Goal: Communication & Community: Answer question/provide support

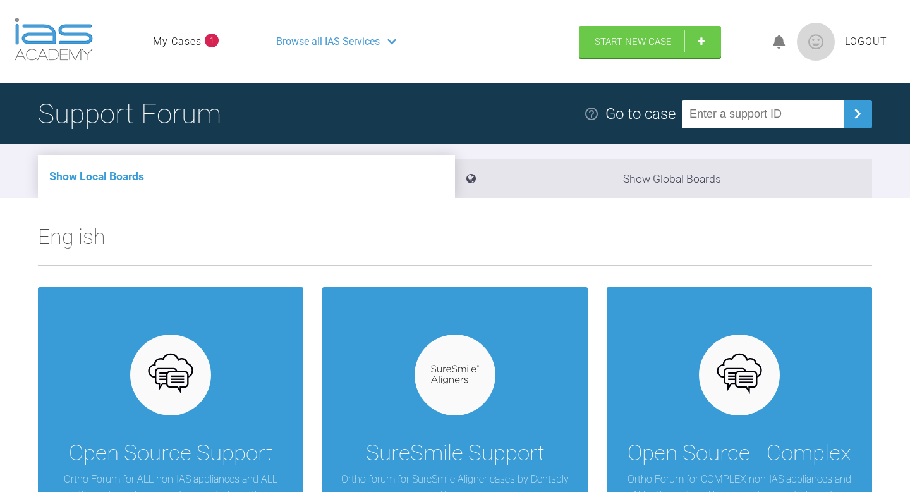
click at [198, 39] on link "My Cases" at bounding box center [177, 41] width 49 height 16
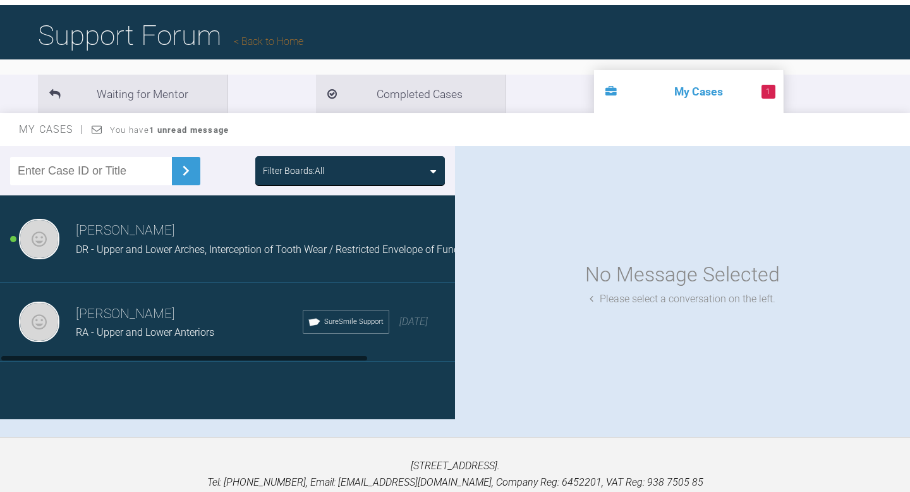
scroll to position [78, 0]
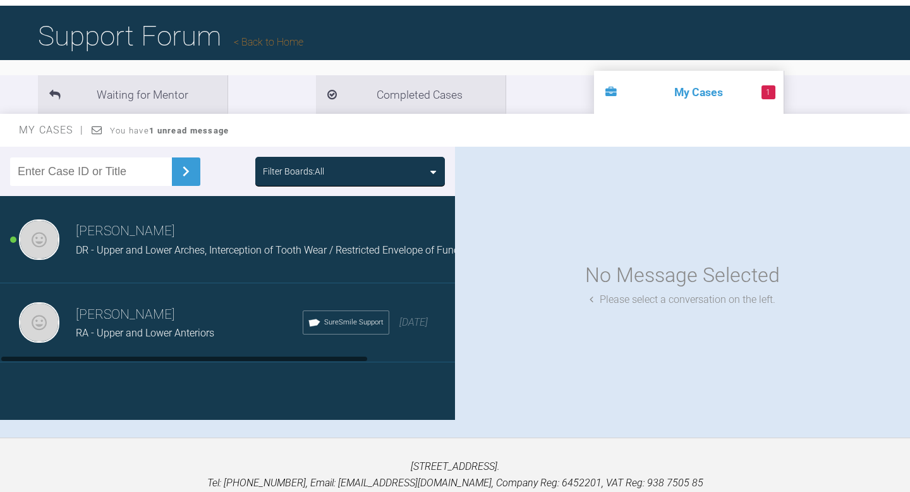
click at [185, 317] on h3 "[PERSON_NAME]" at bounding box center [189, 314] width 227 height 21
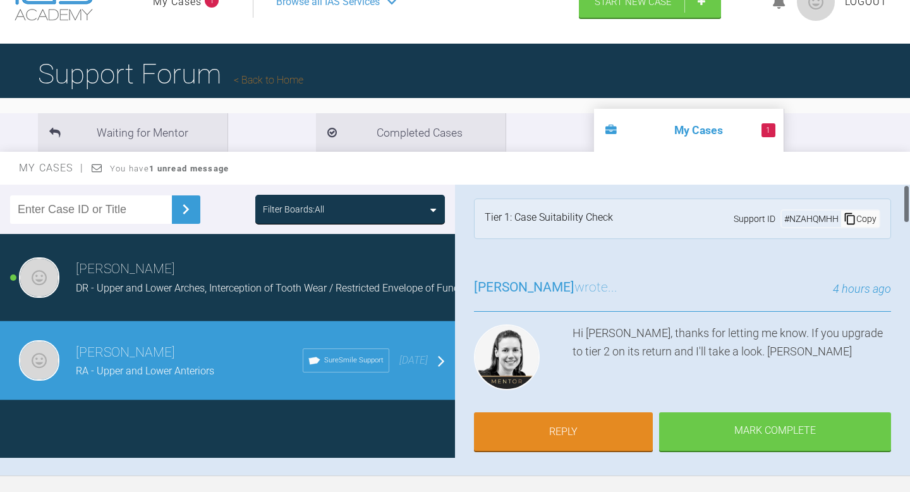
scroll to position [0, 0]
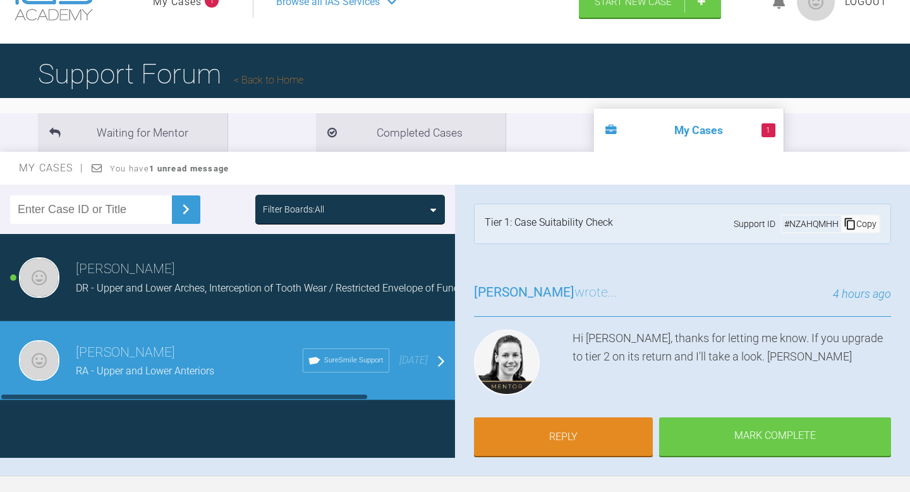
click at [202, 288] on span "DR - Upper and Lower Arches, Interception of Tooth Wear / Restricted Envelope o…" at bounding box center [276, 288] width 400 height 12
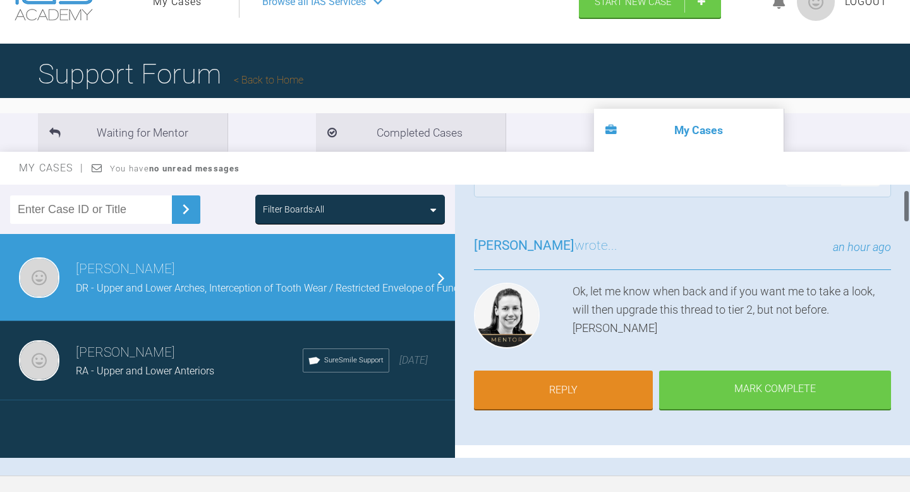
scroll to position [45, 0]
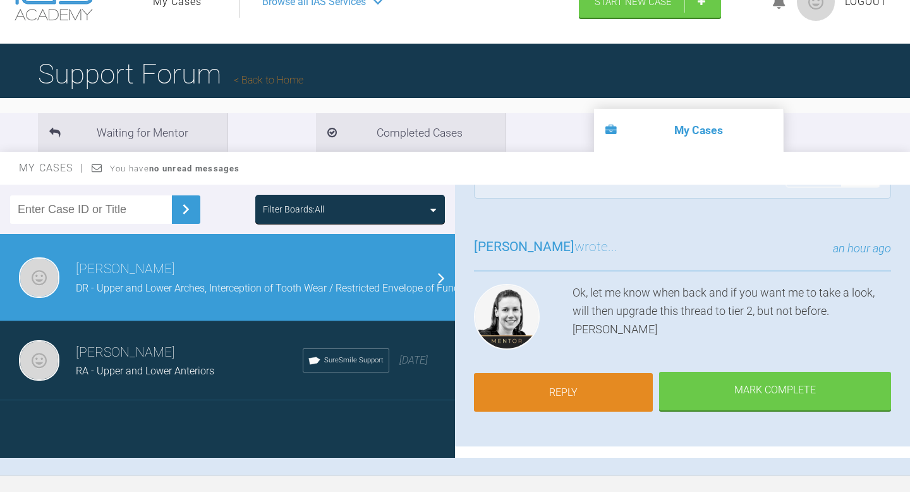
click at [597, 394] on link "Reply" at bounding box center [563, 392] width 179 height 39
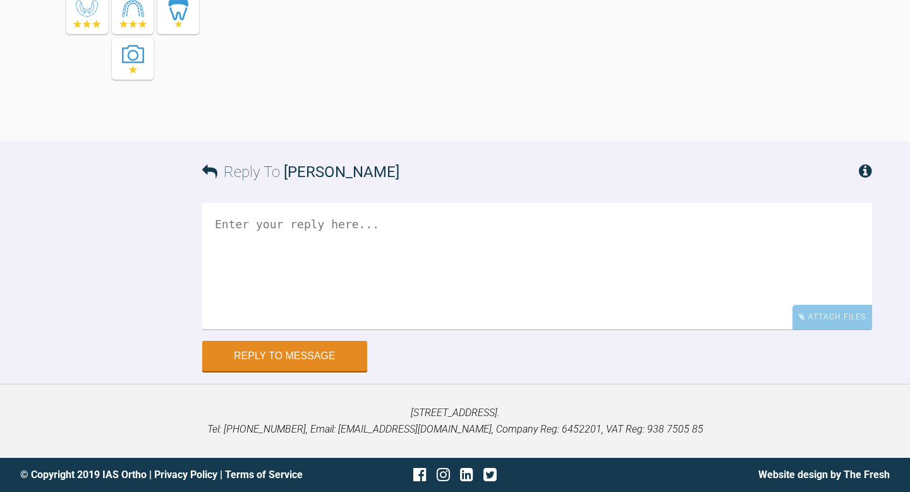
scroll to position [2195, 0]
click at [541, 330] on textarea at bounding box center [537, 266] width 670 height 126
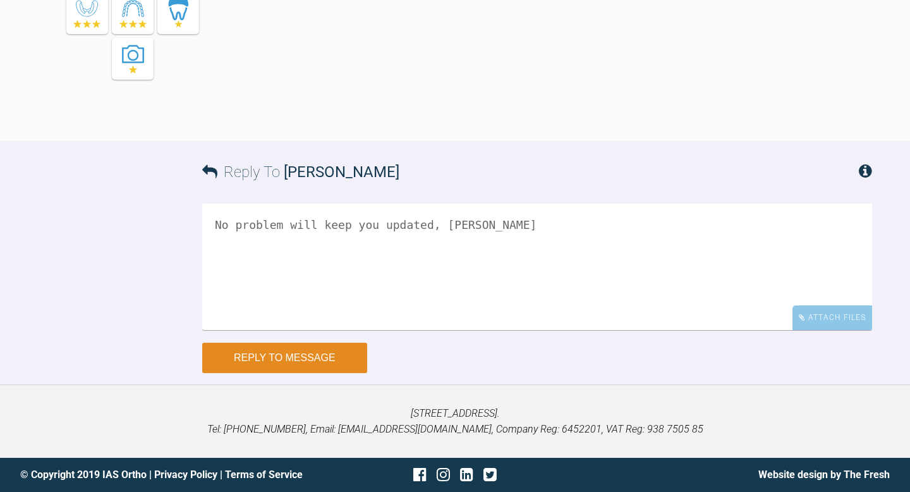
type textarea "No problem will keep you updated, [PERSON_NAME]"
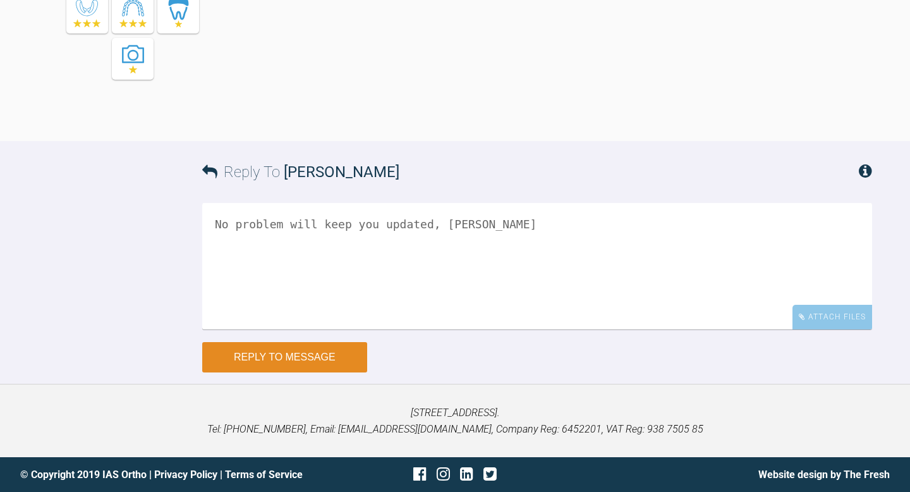
click at [269, 372] on button "Reply to Message" at bounding box center [284, 357] width 165 height 30
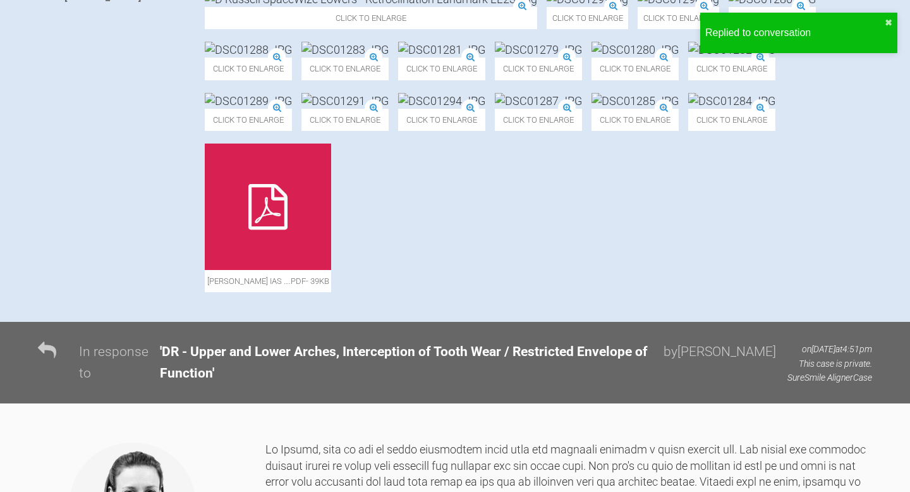
scroll to position [0, 0]
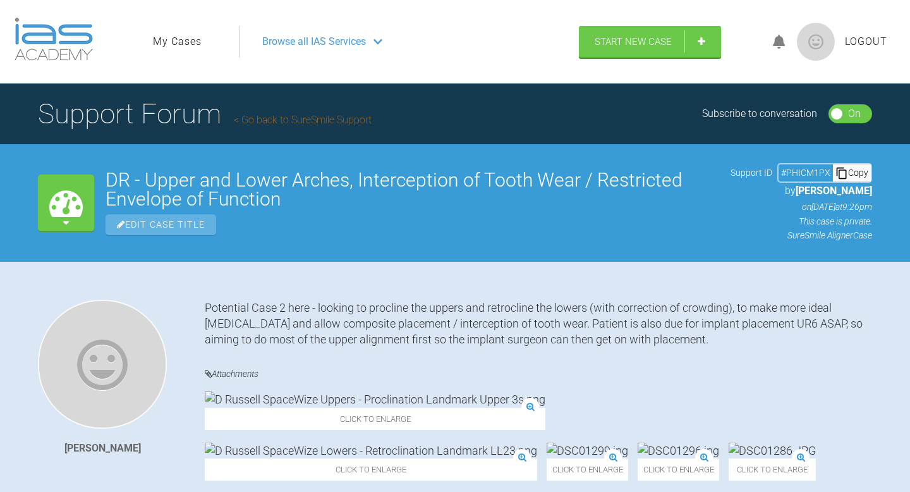
click at [300, 119] on link "Go back to SureSmile Support" at bounding box center [303, 120] width 138 height 12
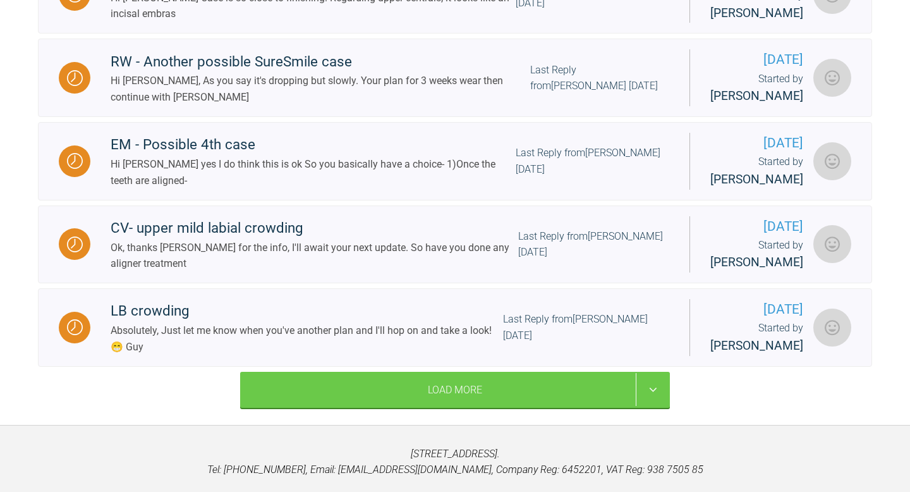
scroll to position [947, 0]
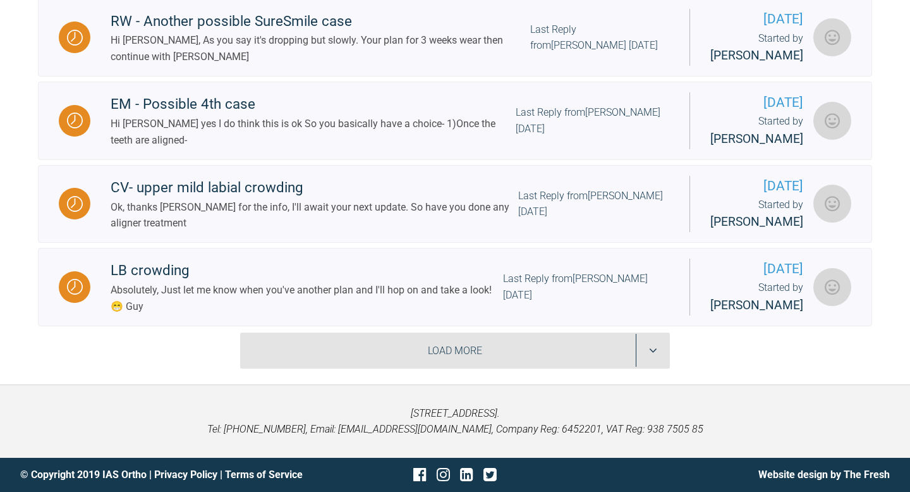
click at [424, 353] on div "Load More" at bounding box center [455, 350] width 430 height 37
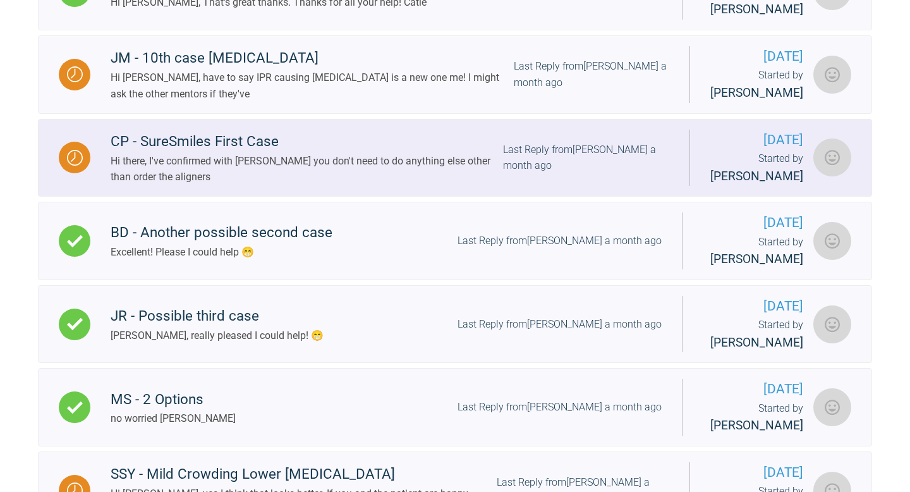
click at [684, 185] on div "CP - SureSmiles First Case Hi there, I've confirmed with [PERSON_NAME] you don'…" at bounding box center [389, 157] width 599 height 55
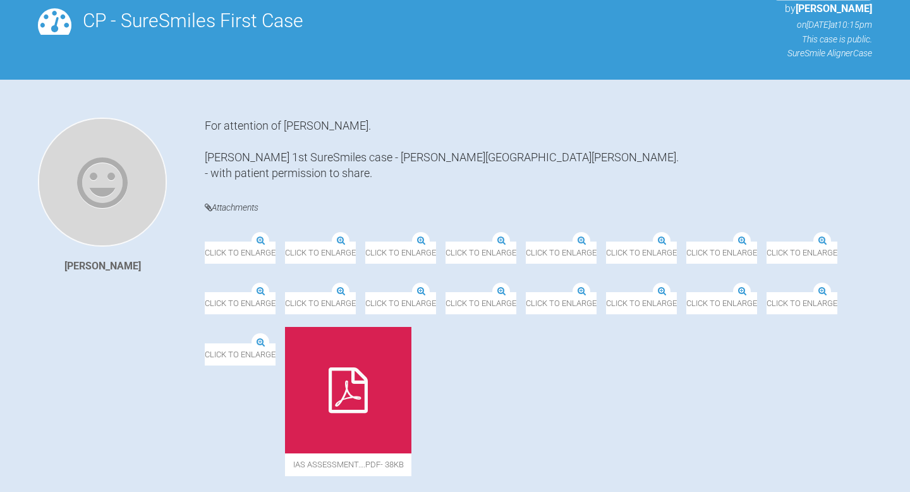
scroll to position [89, 0]
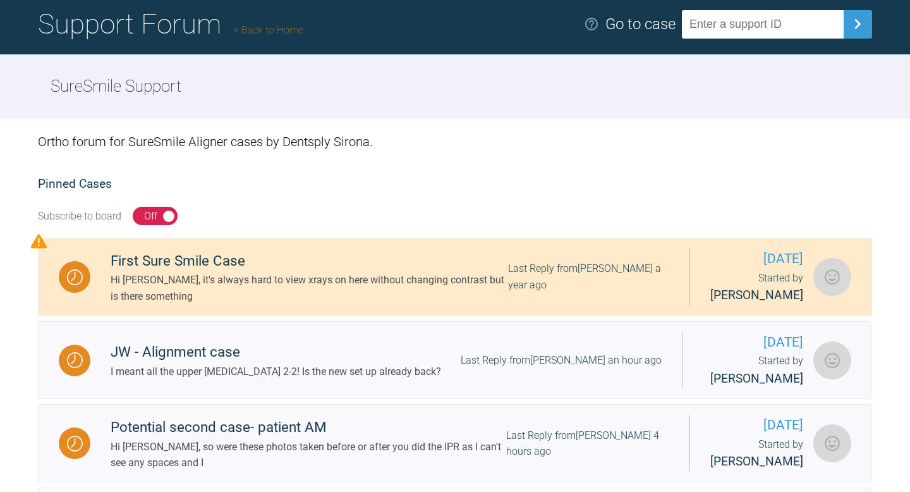
scroll to position [71, 0]
